Goal: Task Accomplishment & Management: Manage account settings

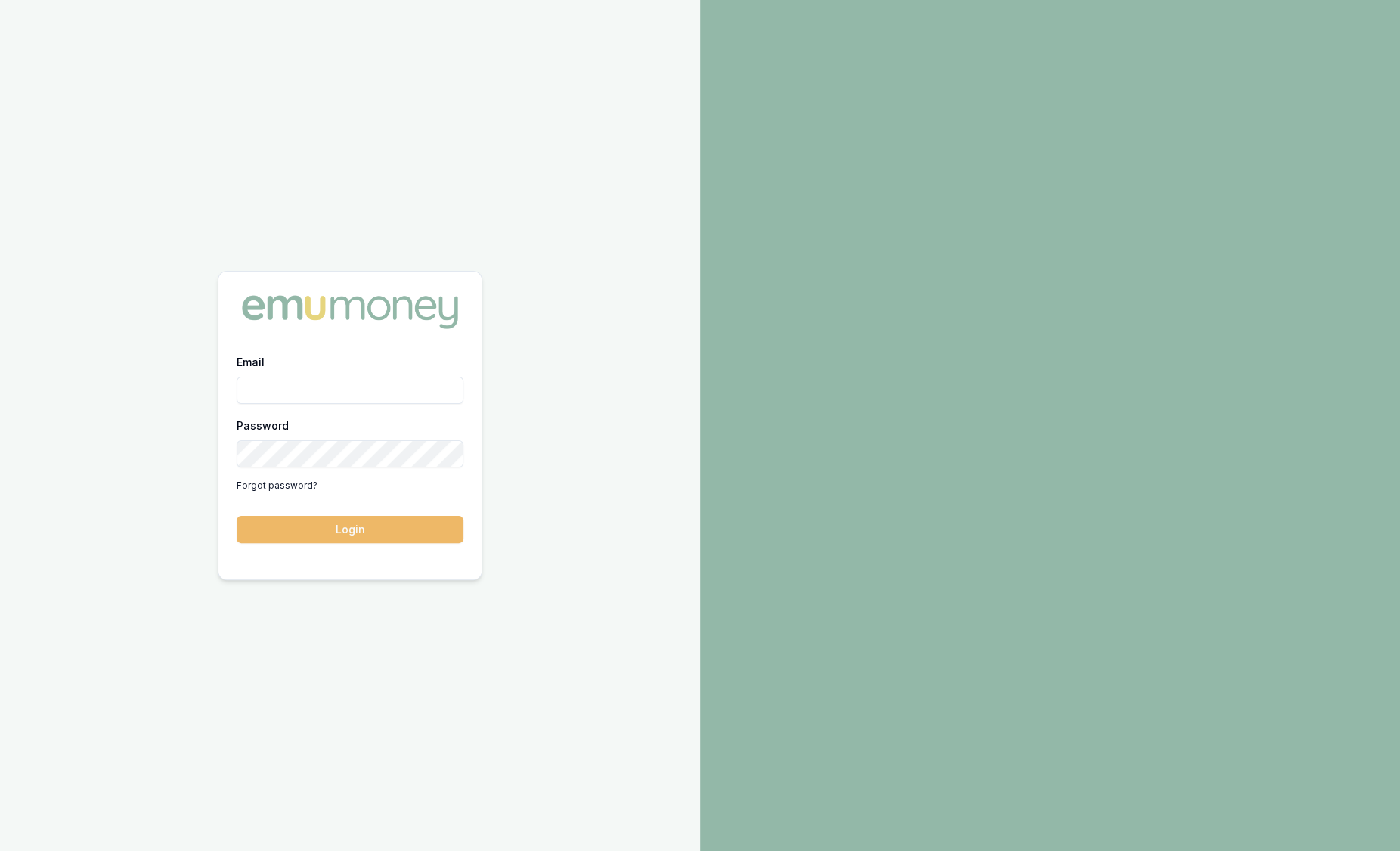
type input "[PERSON_NAME][EMAIL_ADDRESS][PERSON_NAME][DOMAIN_NAME]"
click at [388, 525] on button "Login" at bounding box center [350, 529] width 227 height 27
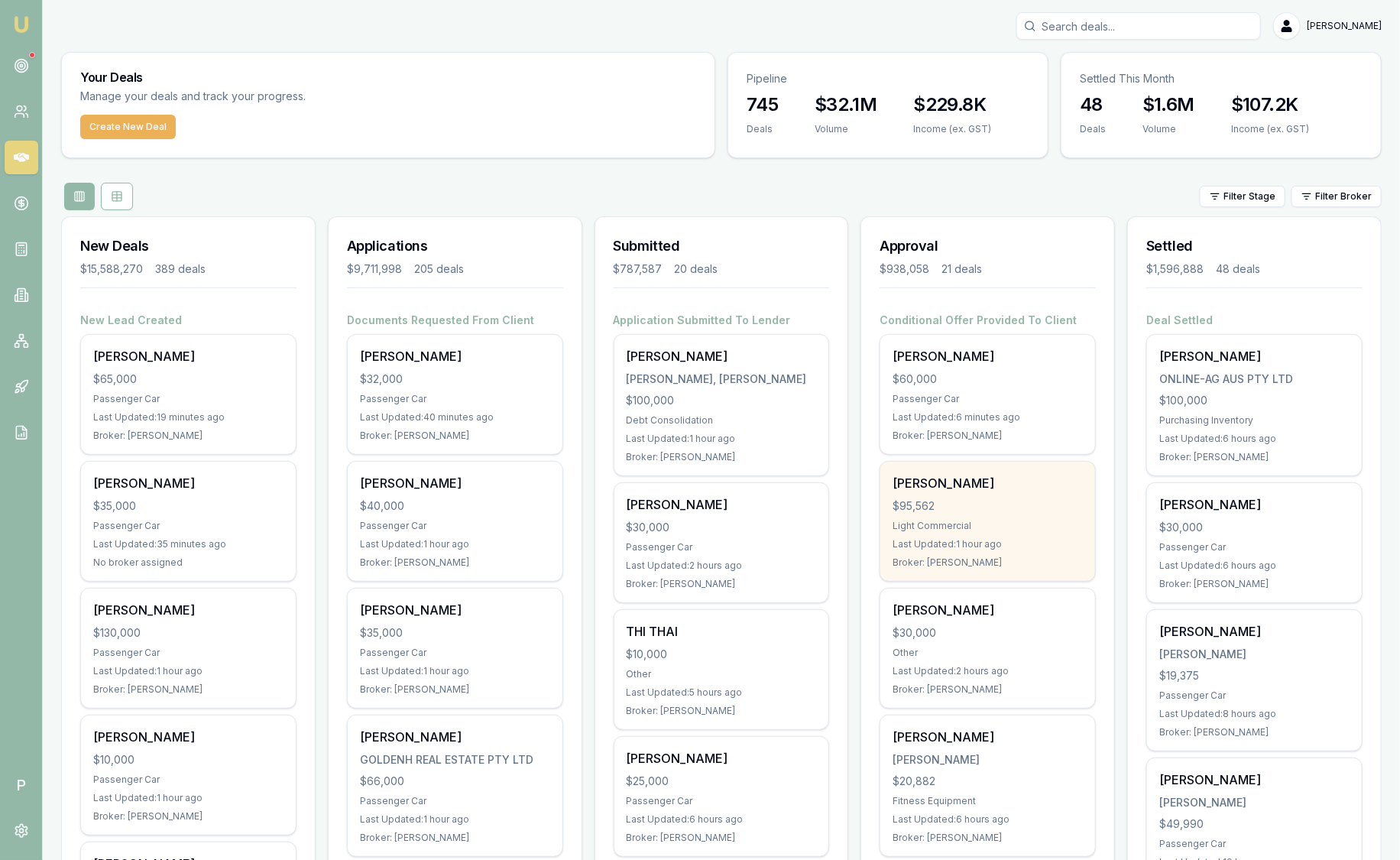
click at [986, 494] on div "John Sudholz $95,562 Light Commercial Last Updated: 1 hour ago Broker: Evette A…" at bounding box center [987, 521] width 214 height 119
